Goal: Check status

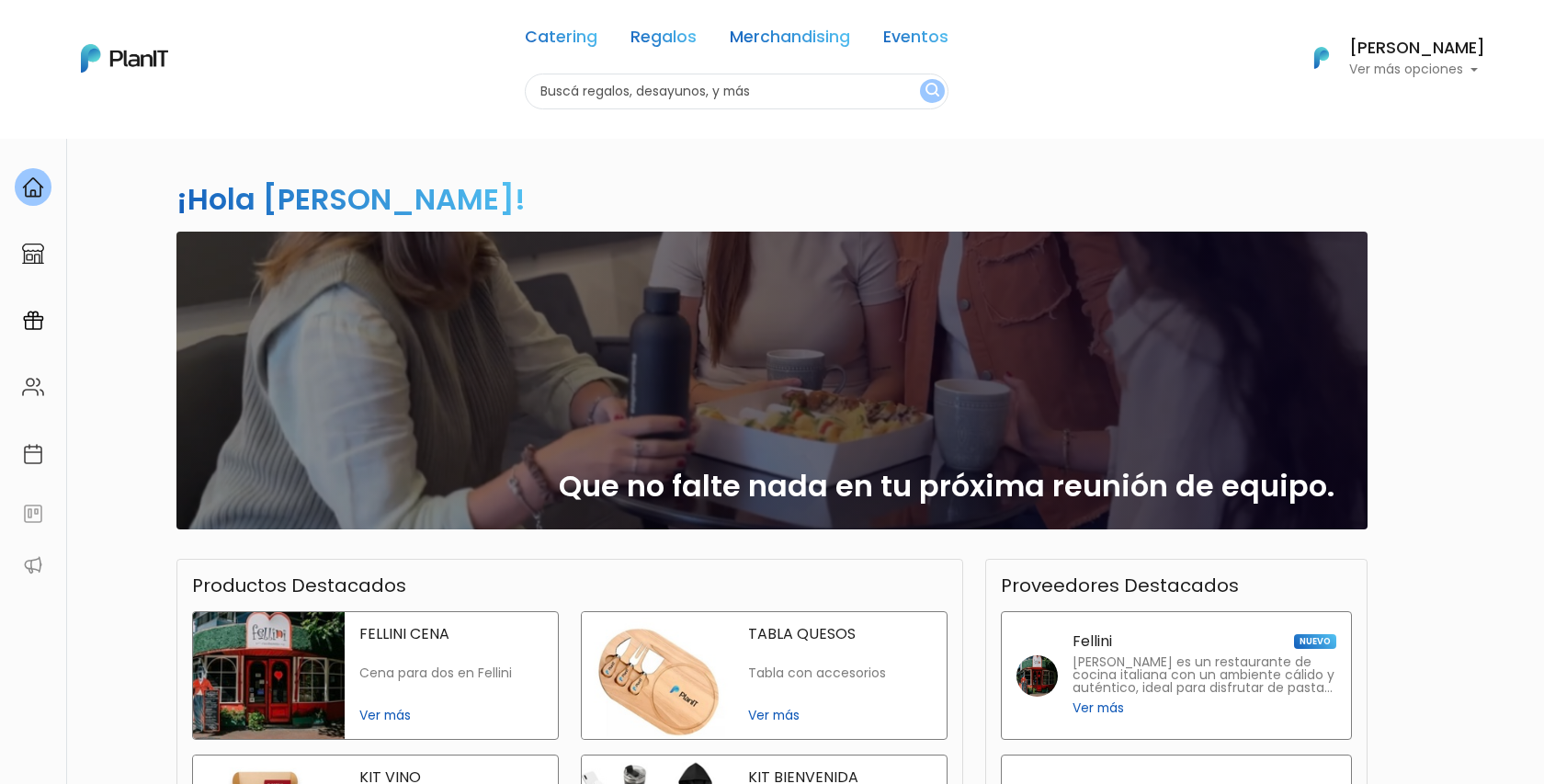
click at [1417, 56] on h6 "[PERSON_NAME]" at bounding box center [1417, 48] width 136 height 16
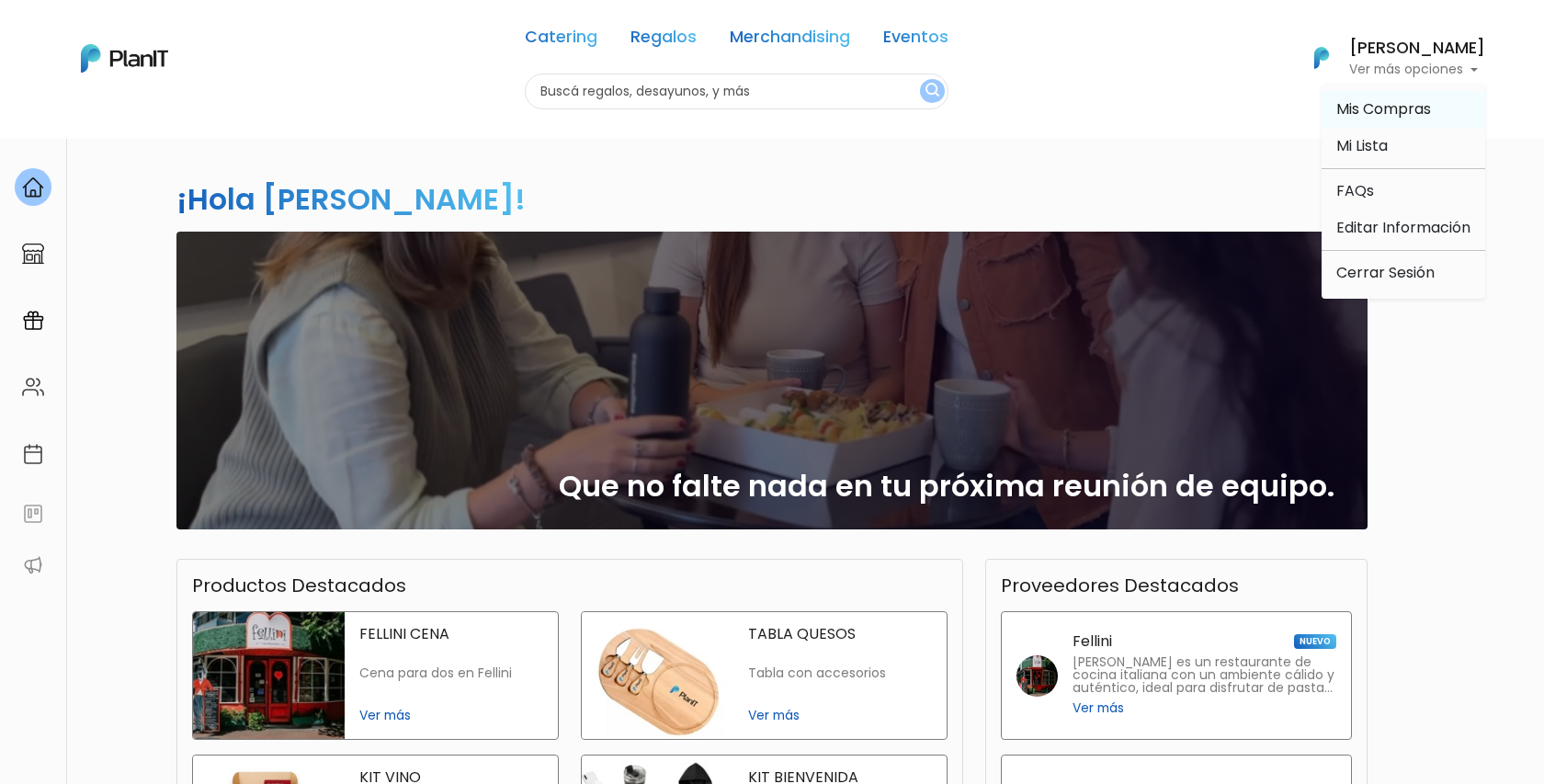
click at [1369, 97] on link "Mis Compras" at bounding box center [1404, 110] width 163 height 37
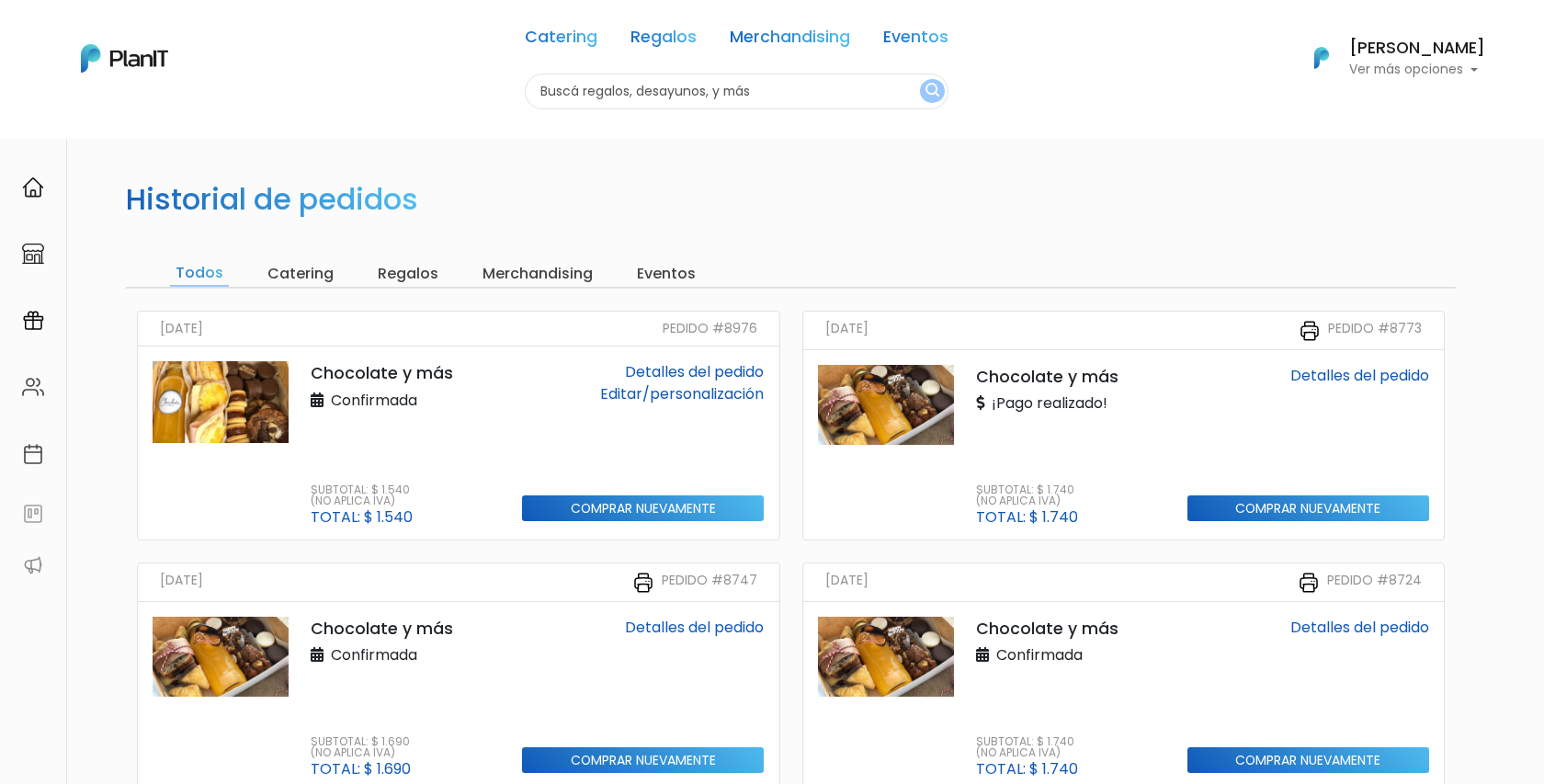
click at [563, 401] on div "Editar/personalización" at bounding box center [643, 394] width 242 height 22
click at [733, 354] on div "Chocolate y más Confirmada Subtotal: $ 1.540 (No aplica IVA) Total: $ 1.540 Det…" at bounding box center [459, 443] width 642 height 193
click at [604, 405] on div "Detalles del pedido Editar/personalización Comprar nuevamente" at bounding box center [643, 443] width 264 height 163
click at [221, 388] on img at bounding box center [221, 402] width 136 height 82
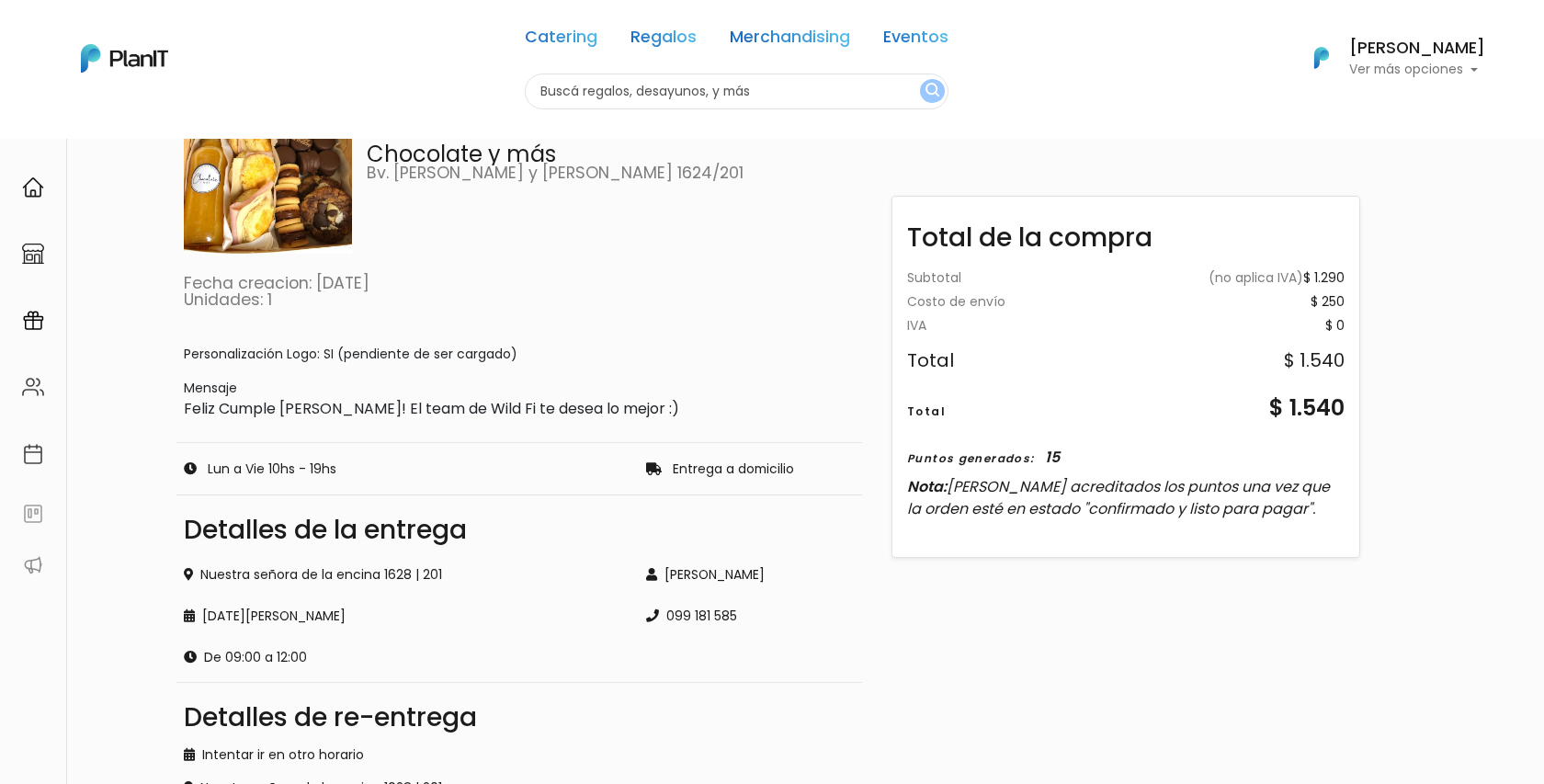
scroll to position [172, 0]
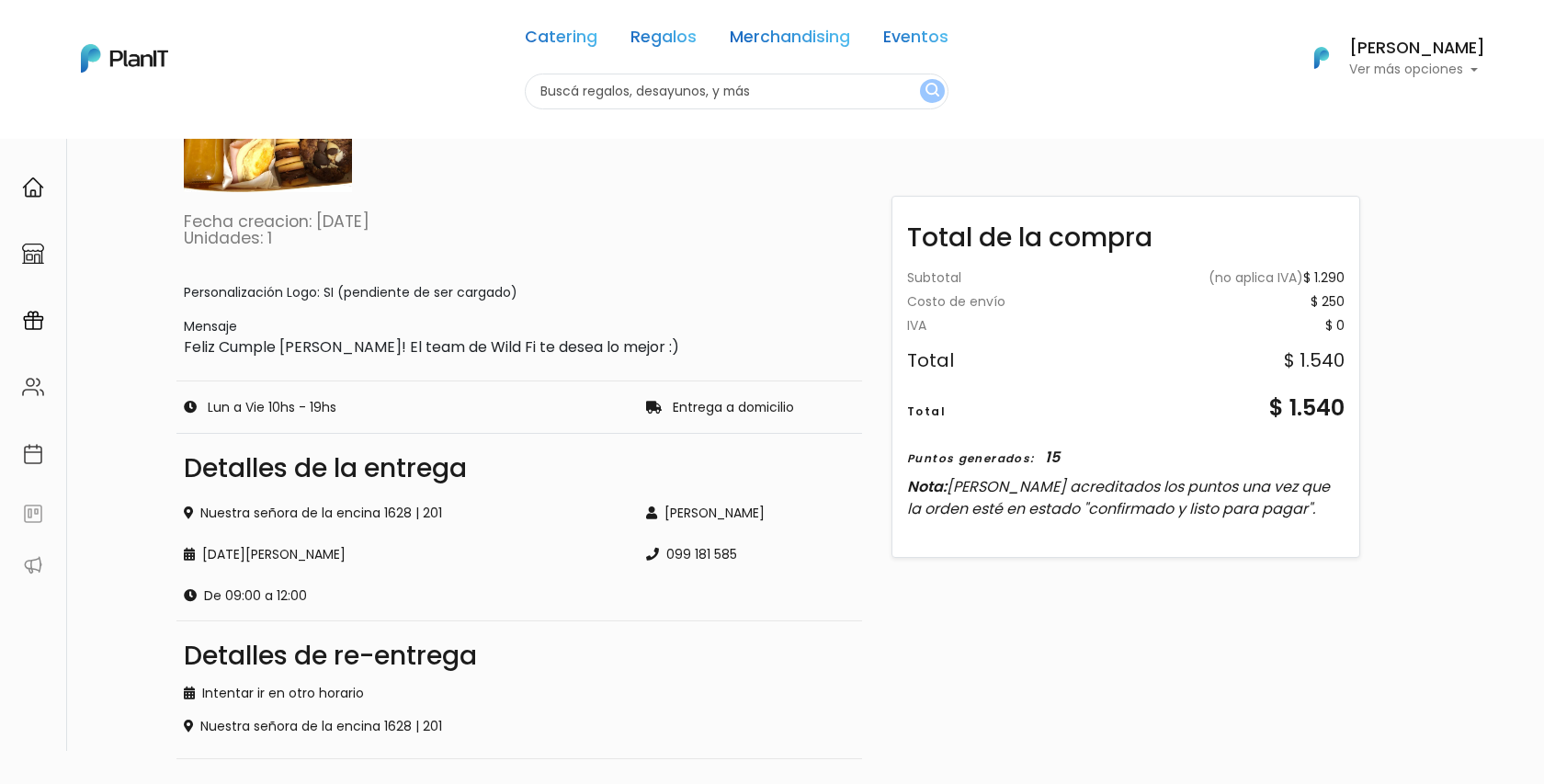
drag, startPoint x: 761, startPoint y: 552, endPoint x: 599, endPoint y: 552, distance: 162.0
click at [599, 552] on div "Nuestra señora de la encina 1628 | 201 [DATE][PERSON_NAME] De 09:00 a 12:00 [PE…" at bounding box center [519, 543] width 693 height 124
click at [807, 354] on p "Feliz Cumple [PERSON_NAME]! El team de Wild Fi te desea lo mejor :)" at bounding box center [519, 347] width 671 height 22
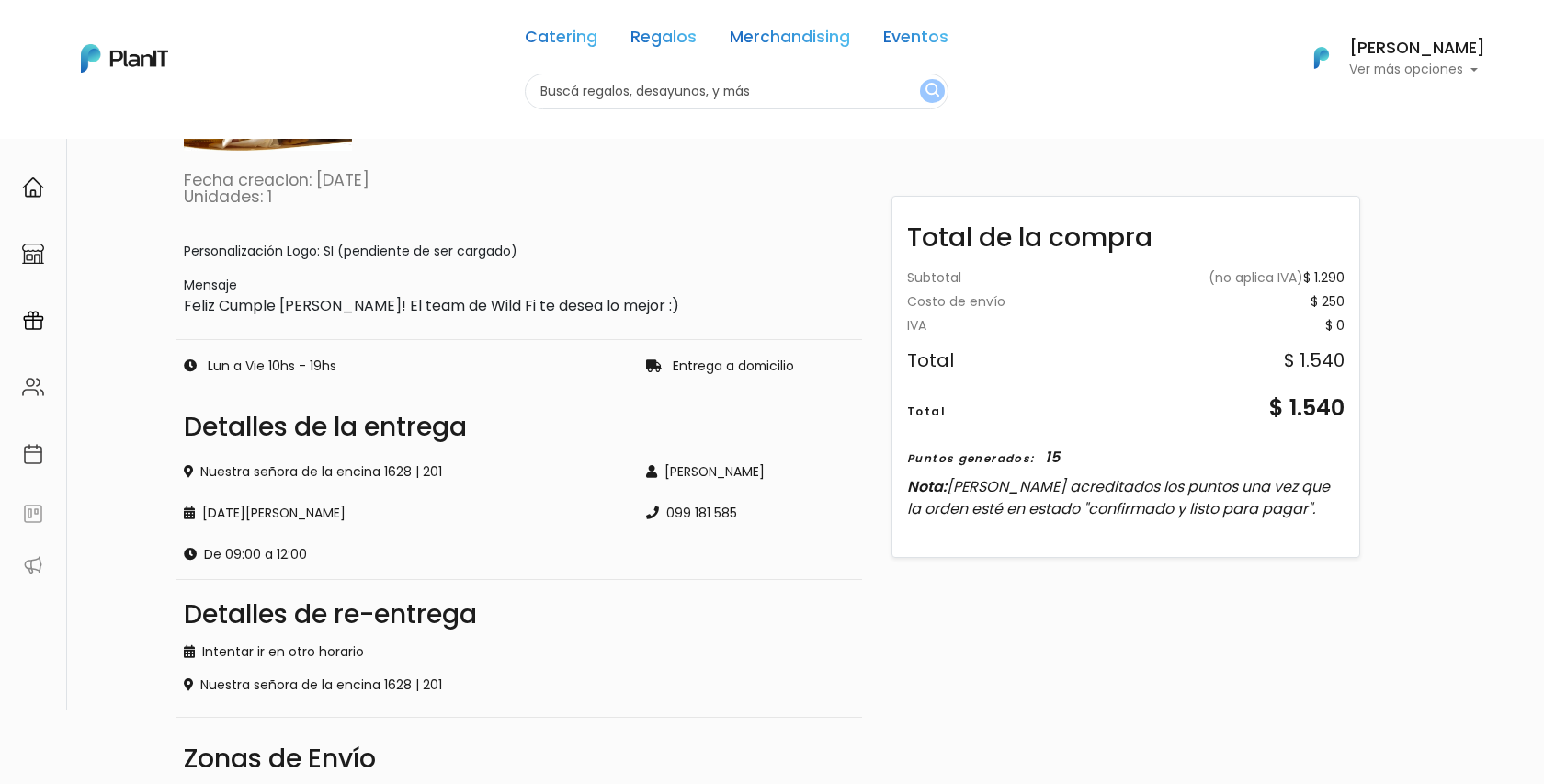
scroll to position [366, 0]
